Goal: Information Seeking & Learning: Learn about a topic

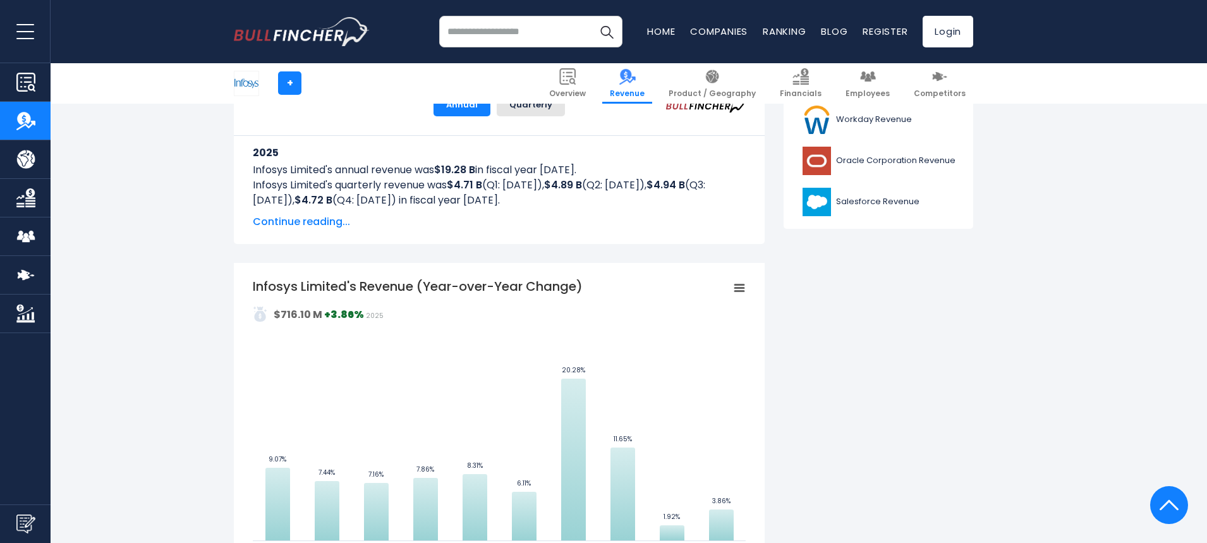
scroll to position [593, 0]
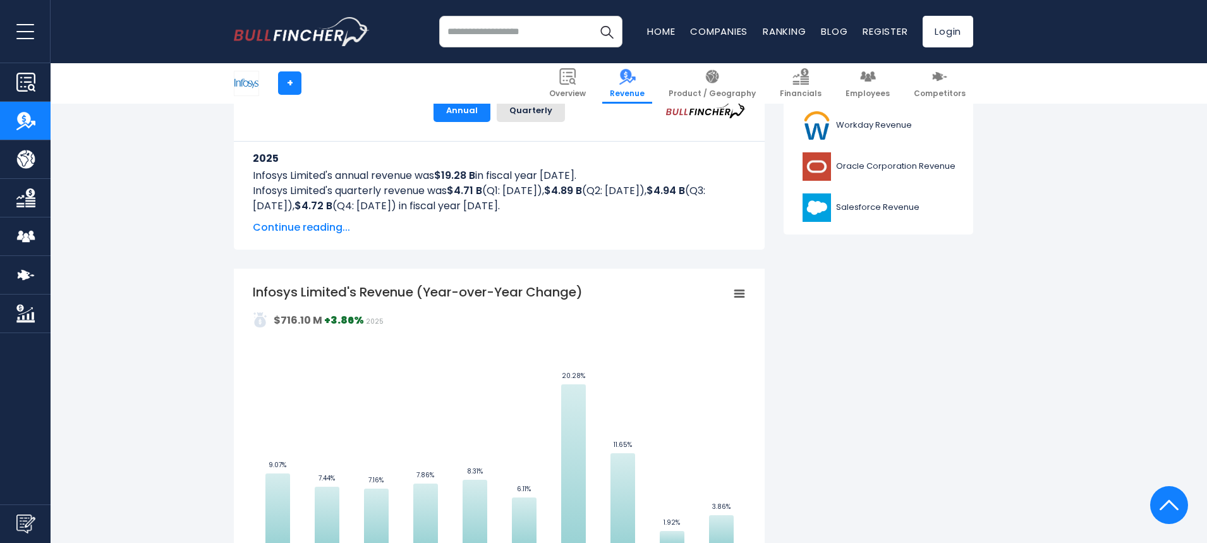
click at [734, 289] on rect "Infosys Limited's Revenue (Year-over-Year Change)" at bounding box center [739, 294] width 18 height 18
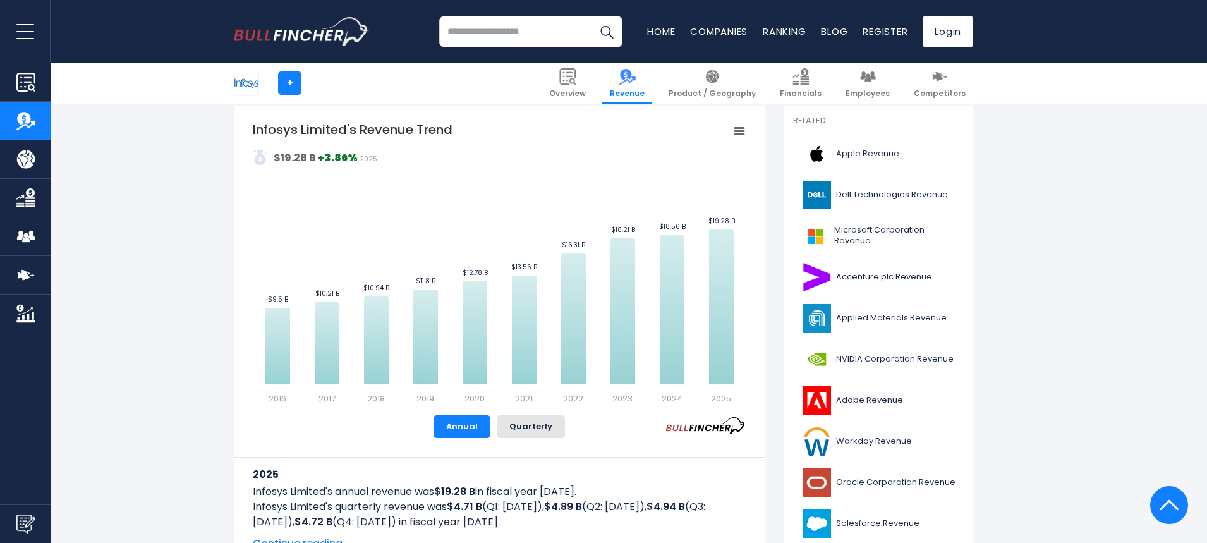
scroll to position [214, 0]
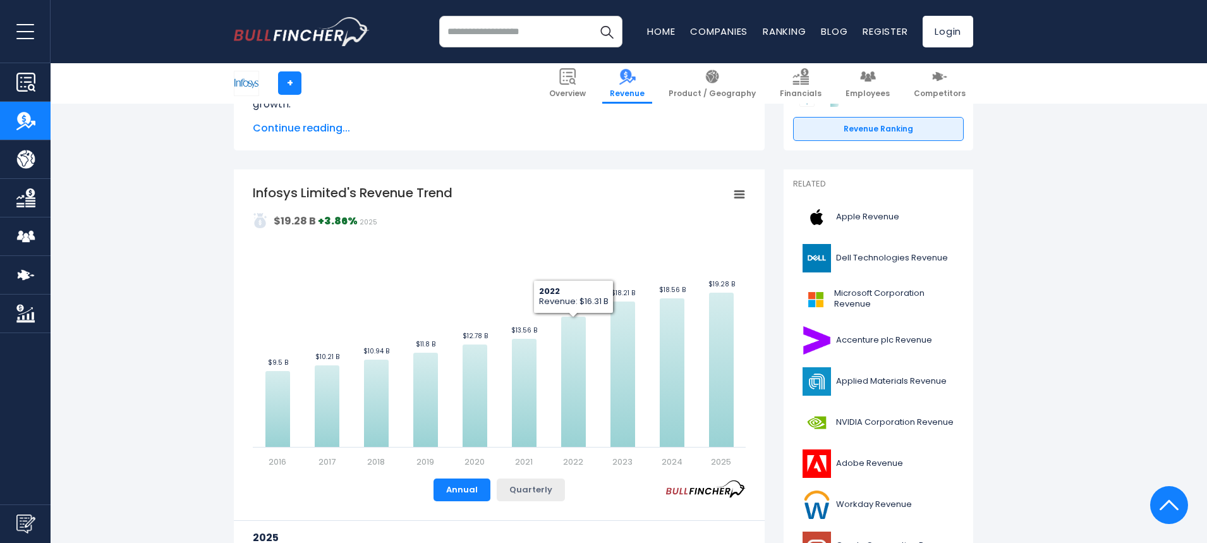
click at [530, 488] on button "Quarterly" at bounding box center [531, 489] width 68 height 23
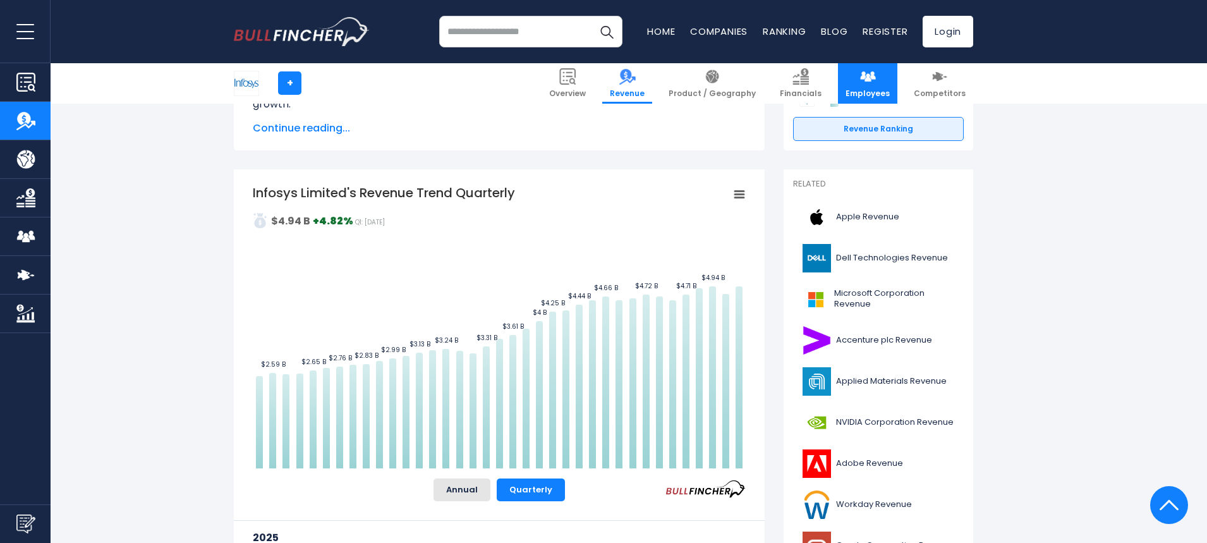
click at [885, 70] on link "Employees" at bounding box center [867, 83] width 59 height 40
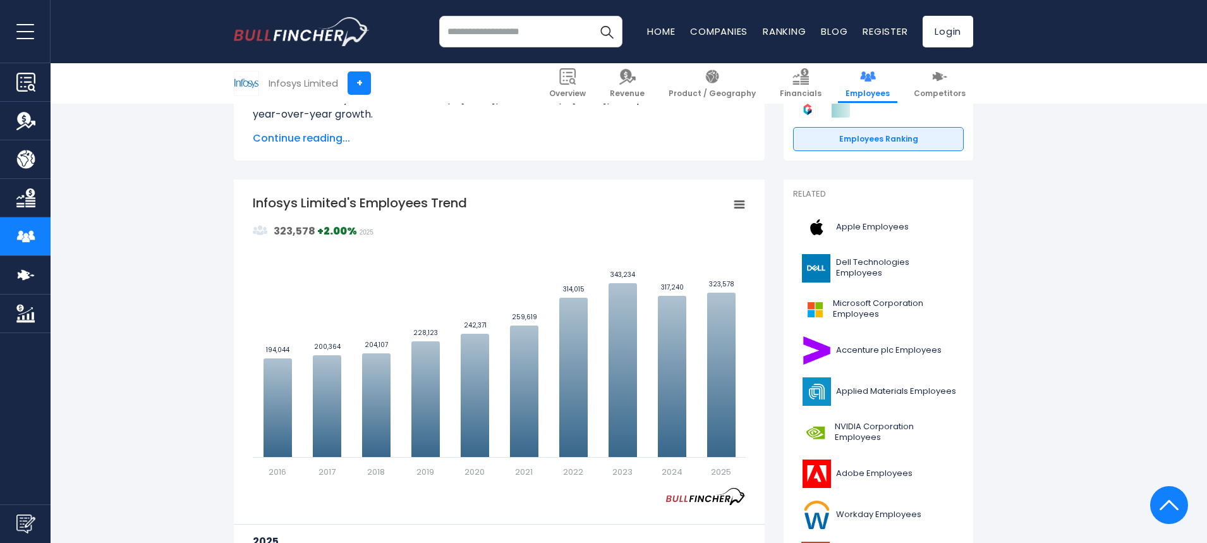
scroll to position [253, 0]
click at [518, 39] on input "search" at bounding box center [530, 32] width 183 height 32
type input "**********"
click at [591, 16] on button "Search" at bounding box center [607, 32] width 32 height 32
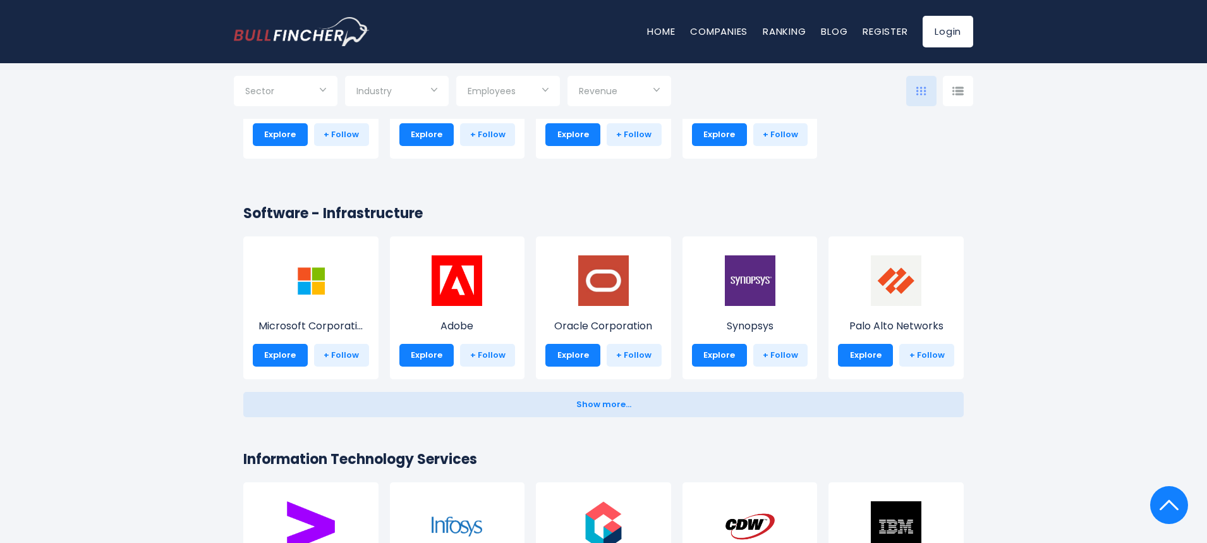
scroll to position [1390, 0]
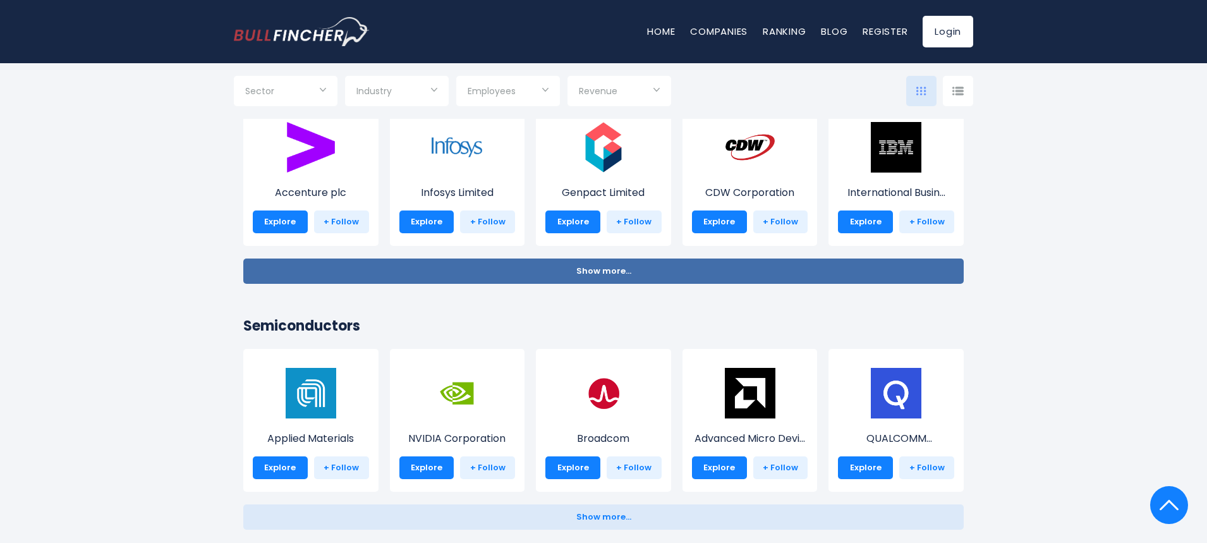
click at [605, 262] on button "Show more... Show less..." at bounding box center [603, 270] width 720 height 25
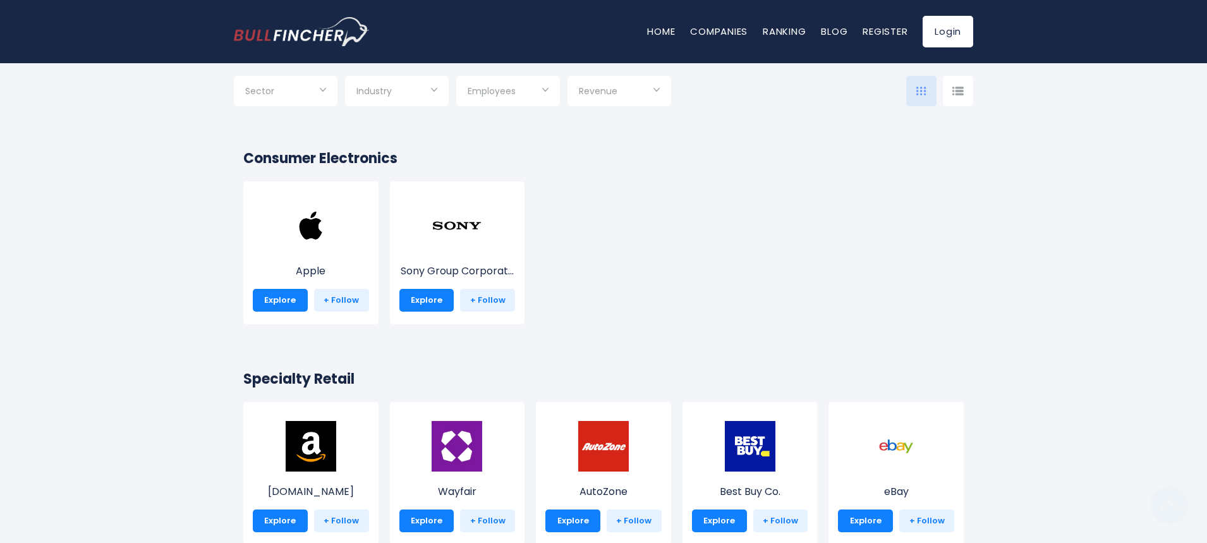
scroll to position [379, 0]
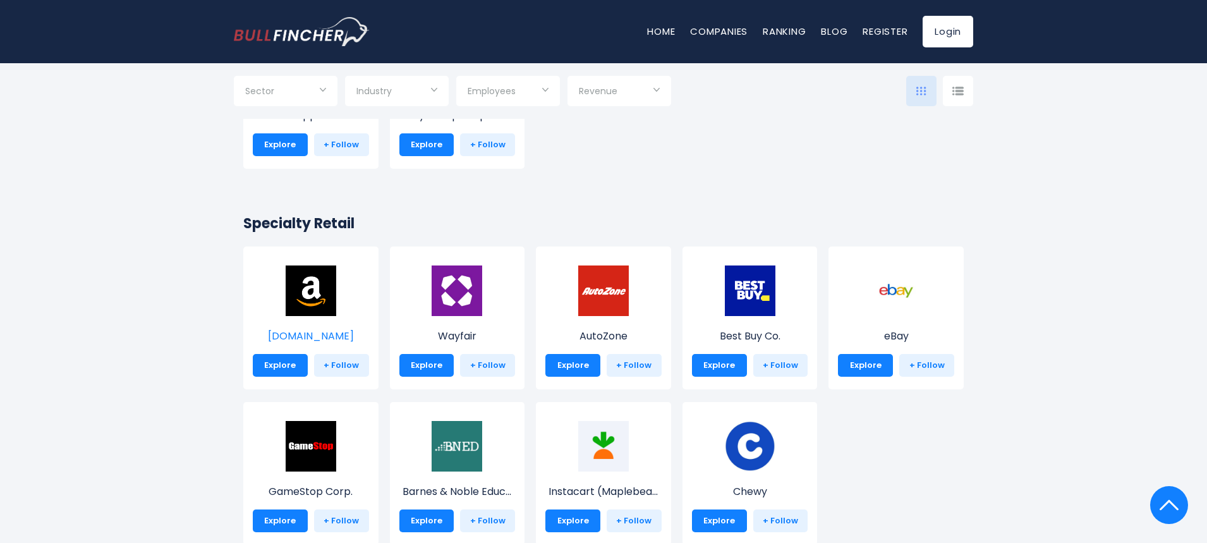
click at [316, 305] on img at bounding box center [311, 290] width 51 height 51
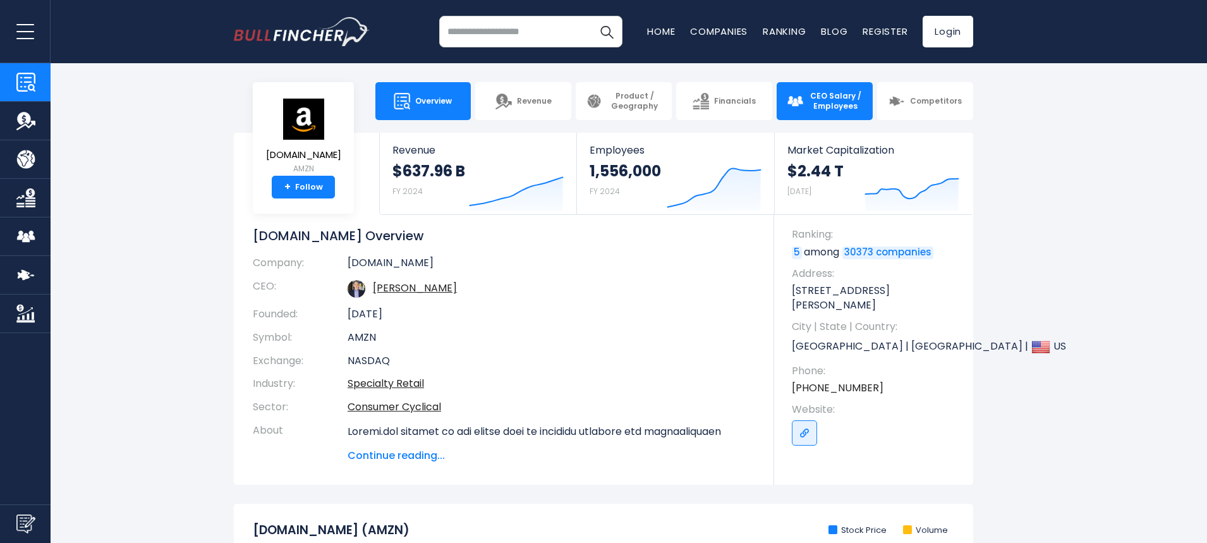
click at [832, 111] on link "CEO Salary / Employees" at bounding box center [825, 101] width 96 height 38
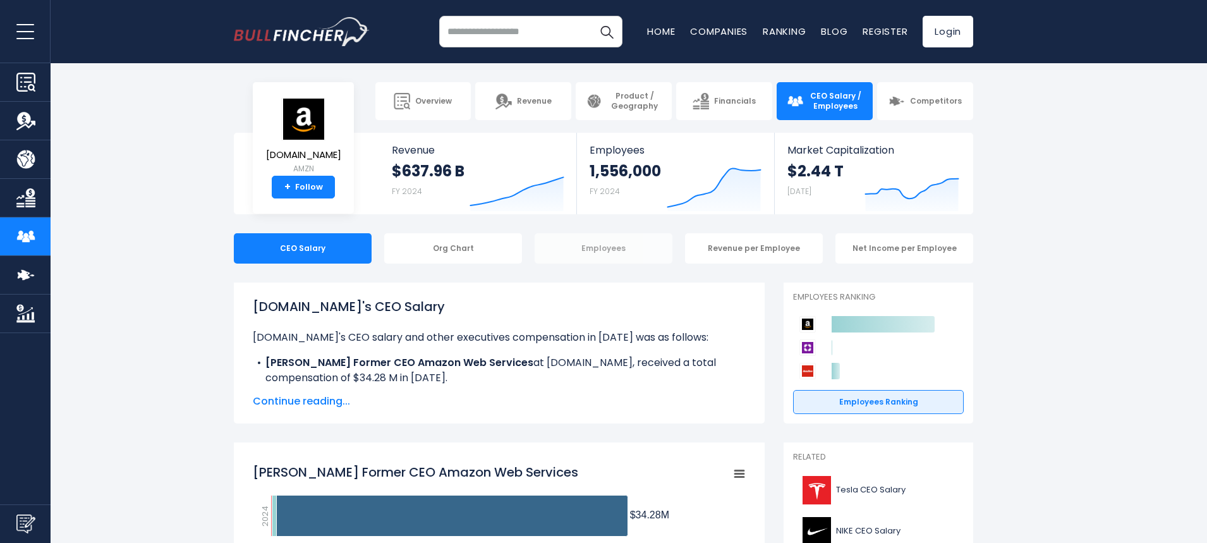
click at [574, 248] on div "Employees" at bounding box center [604, 248] width 138 height 30
click at [603, 244] on div "Employees" at bounding box center [604, 248] width 138 height 30
click at [611, 243] on div "Employees" at bounding box center [604, 248] width 138 height 30
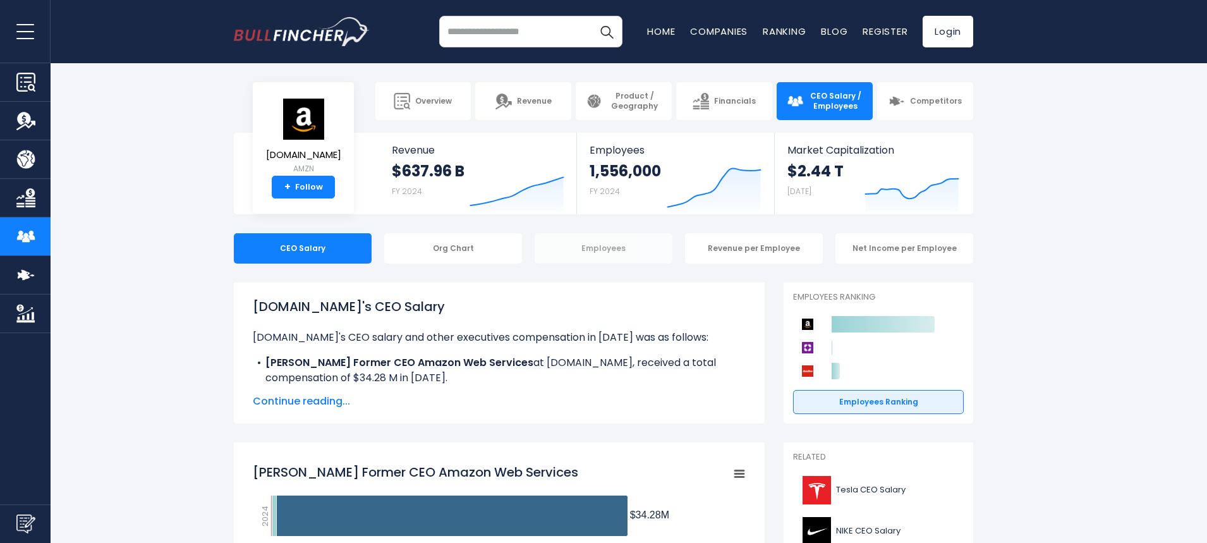
click at [600, 249] on div "Employees" at bounding box center [604, 248] width 138 height 30
click at [500, 104] on img at bounding box center [503, 101] width 16 height 16
click at [446, 105] on span "Overview" at bounding box center [433, 101] width 37 height 10
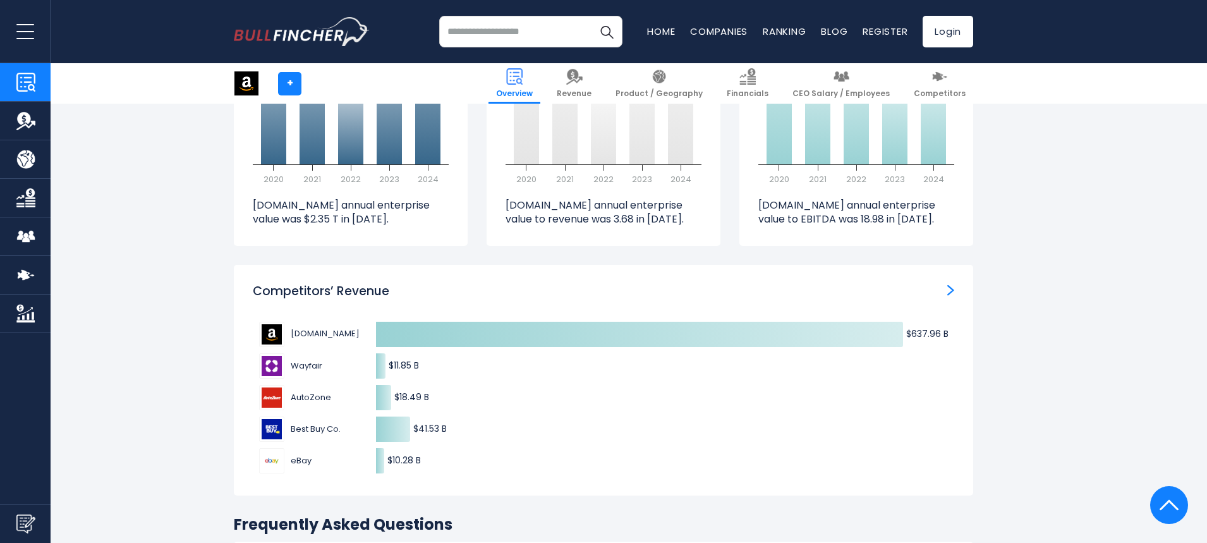
scroll to position [3855, 0]
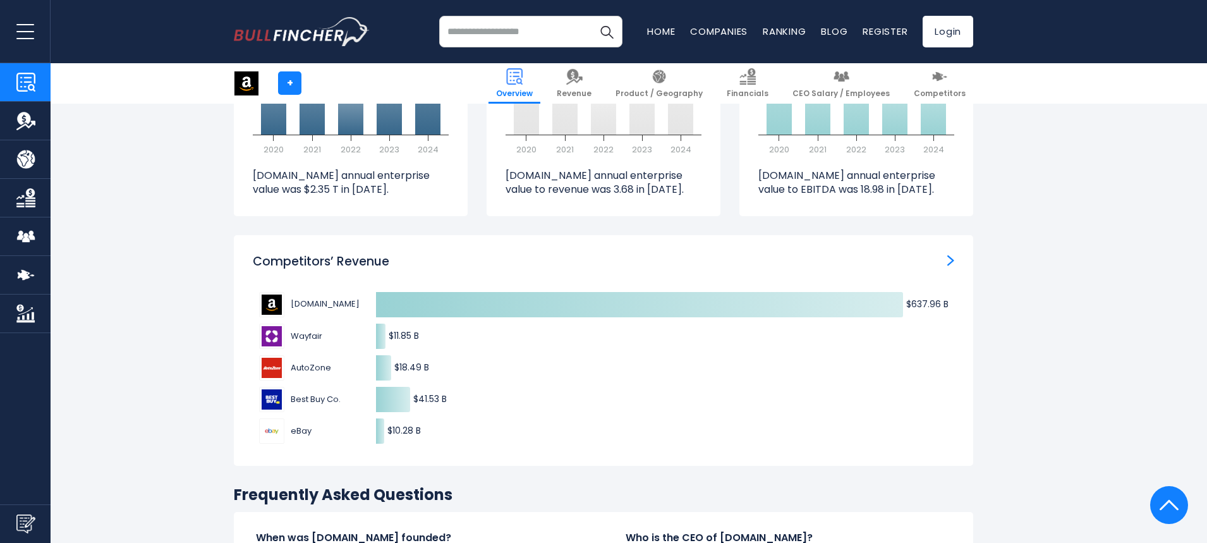
click at [943, 254] on div "Competitors’ Revenue" at bounding box center [603, 262] width 701 height 16
click at [949, 255] on img "Competitors’ Revenue" at bounding box center [950, 260] width 7 height 11
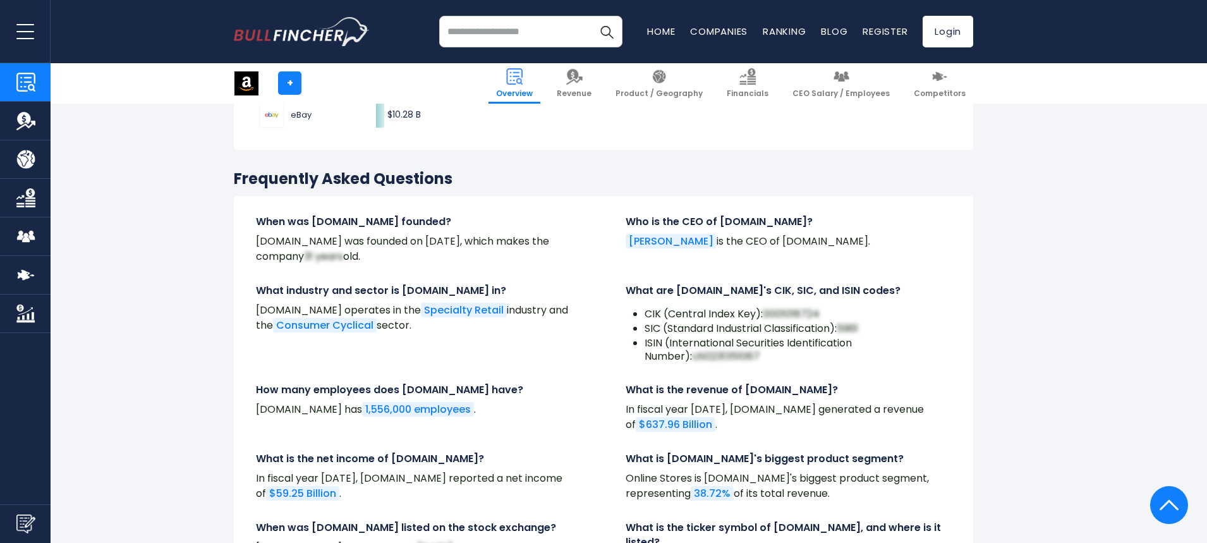
scroll to position [3792, 0]
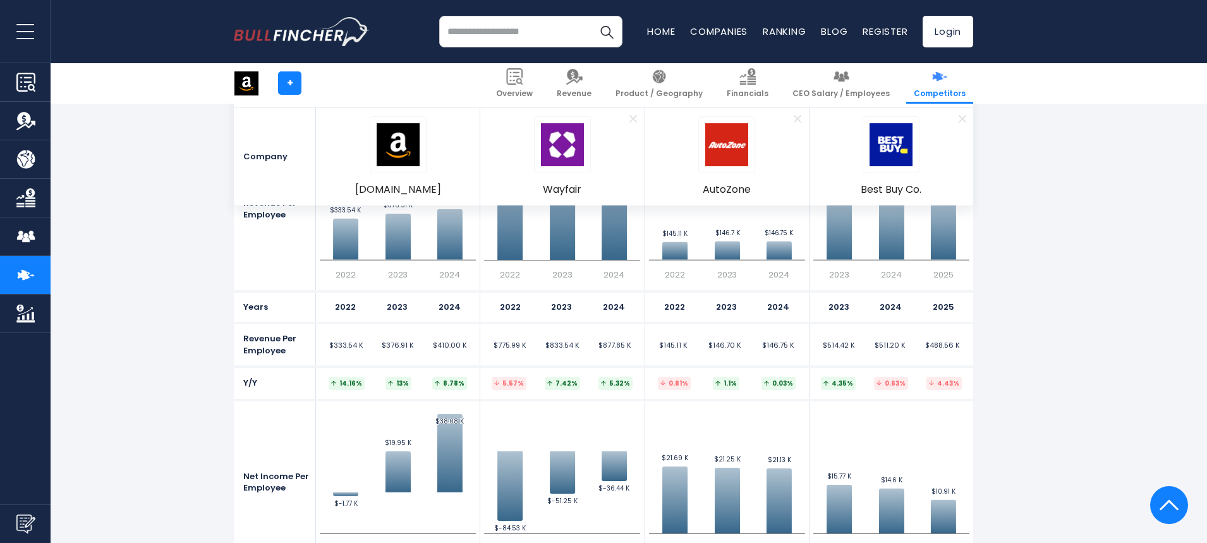
scroll to position [2654, 0]
